Goal: Transaction & Acquisition: Purchase product/service

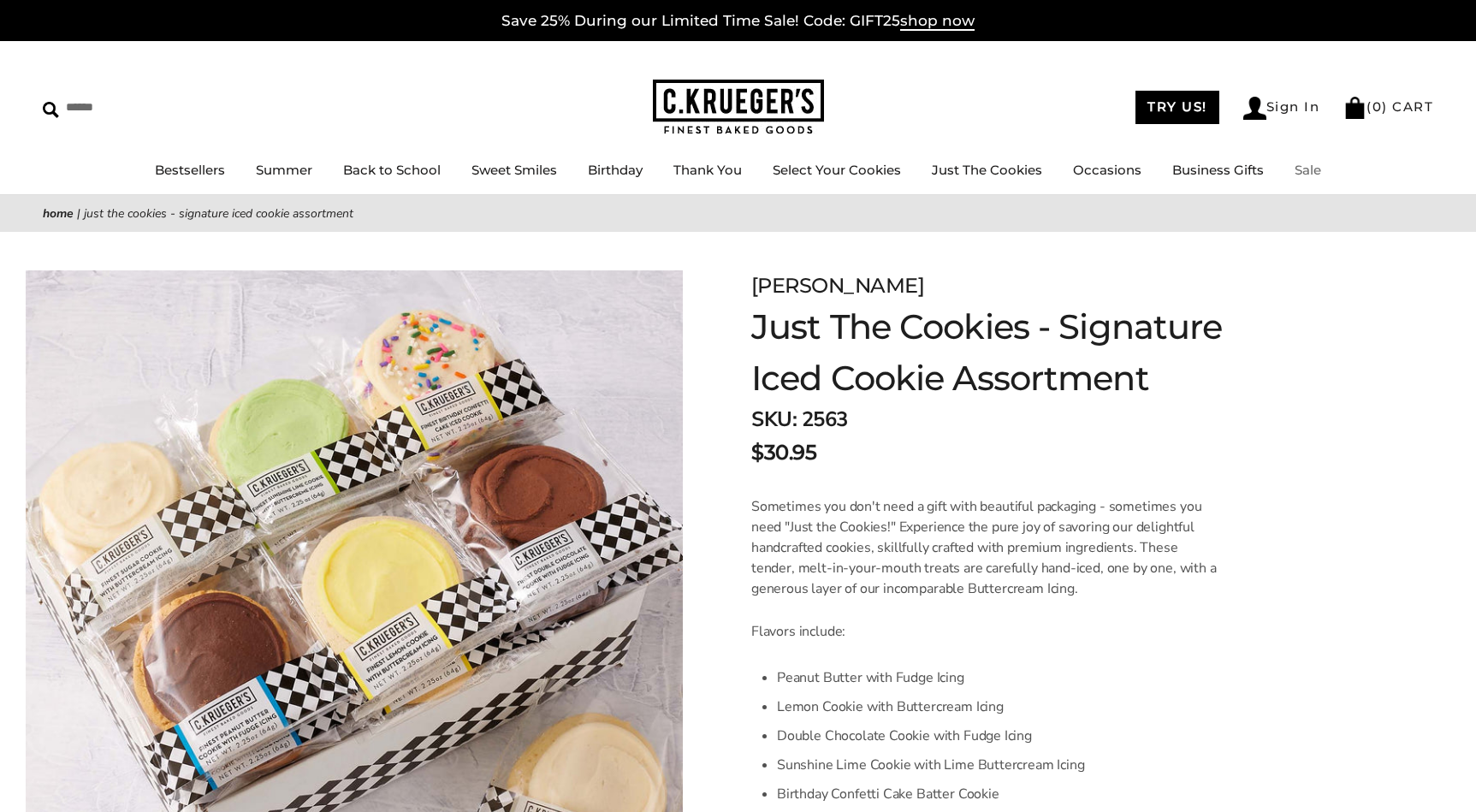
click at [1304, 172] on link "Sale" at bounding box center [1308, 169] width 26 height 16
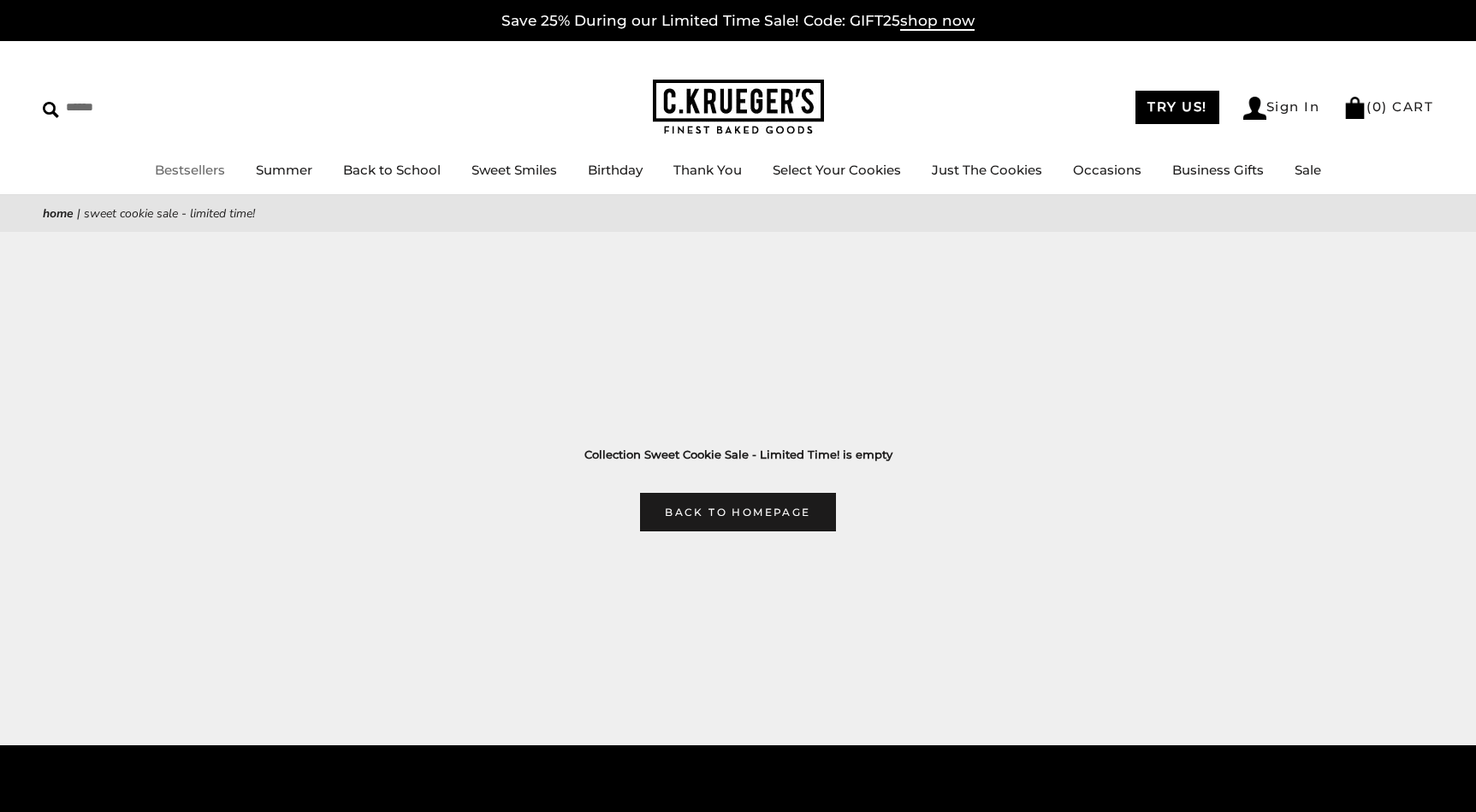
click at [202, 169] on link "Bestsellers" at bounding box center [190, 169] width 71 height 16
